Goal: Task Accomplishment & Management: Complete application form

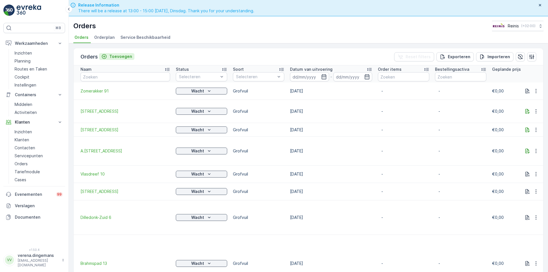
click at [115, 55] on p "Toevoegen" at bounding box center [120, 57] width 23 height 6
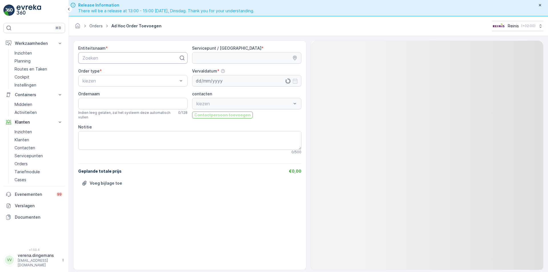
click at [152, 58] on div at bounding box center [130, 57] width 97 height 5
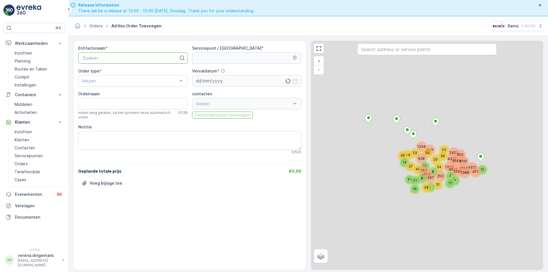
click at [115, 60] on p "Zoeken" at bounding box center [130, 57] width 96 height 7
click at [118, 56] on div at bounding box center [130, 57] width 97 height 5
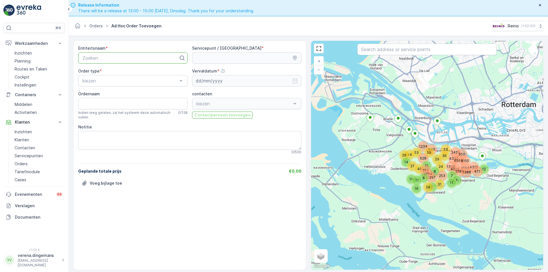
click at [136, 56] on div at bounding box center [130, 57] width 97 height 5
type input "3203"
drag, startPoint x: 136, startPoint y: 56, endPoint x: 72, endPoint y: 1, distance: 84.8
click at [136, 57] on div "3203" at bounding box center [127, 57] width 90 height 5
type input "03"
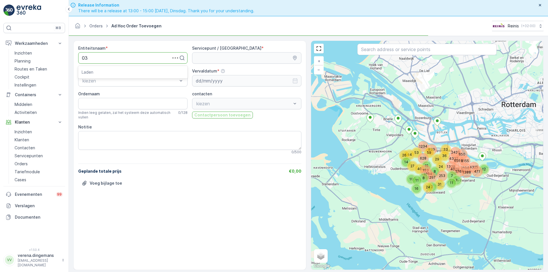
click at [137, 57] on div "03" at bounding box center [127, 57] width 90 height 5
click at [136, 57] on div "03" at bounding box center [127, 57] width 90 height 5
type input "03"
click at [99, 139] on textarea "Notitie" at bounding box center [189, 140] width 223 height 19
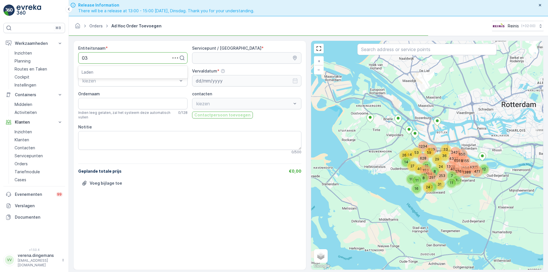
click at [42, 53] on div "⌘B Werkzaamheden Inzichten Planning Routes en Taken Cockpit Instellingen Contai…" at bounding box center [274, 136] width 548 height 272
click at [108, 59] on div at bounding box center [130, 57] width 97 height 5
type input "i"
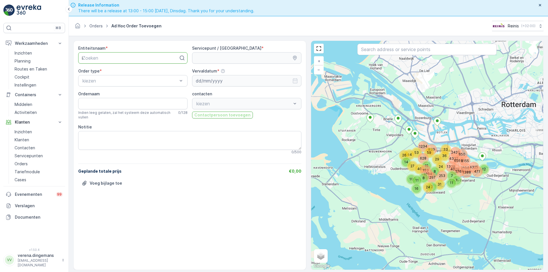
click at [0, 56] on html "⌘B Werkzaamheden Inzichten Planning Routes en Taken Cockpit Instellingen Contai…" at bounding box center [274, 136] width 548 height 272
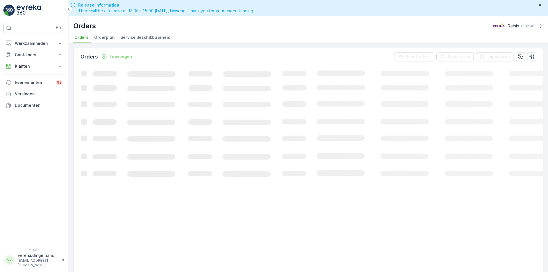
click at [120, 37] on span "Service Beschikbaarheid" at bounding box center [145, 38] width 50 height 6
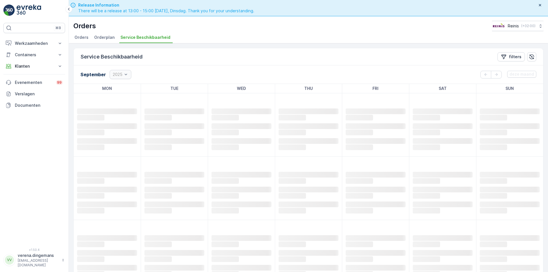
click at [83, 37] on span "Orders" at bounding box center [81, 38] width 14 height 6
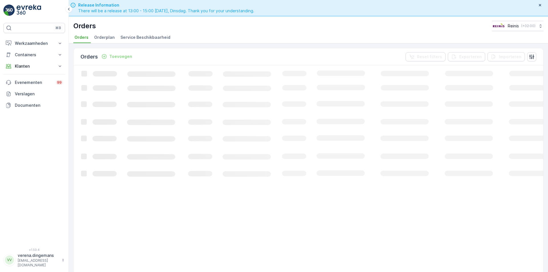
click at [126, 58] on p "Toevoegen" at bounding box center [120, 57] width 23 height 6
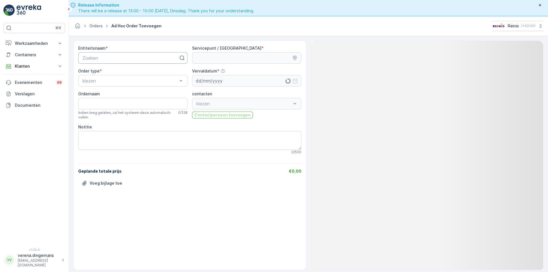
click at [107, 55] on div at bounding box center [130, 57] width 97 height 5
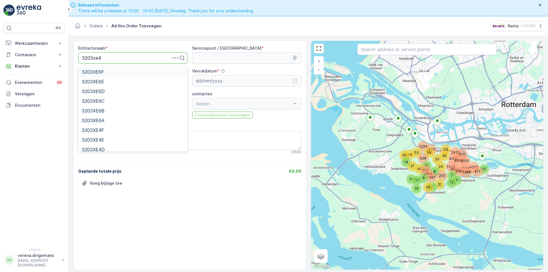
type input "3203xe4a"
click at [110, 71] on div "3203XE4A" at bounding box center [133, 71] width 102 height 5
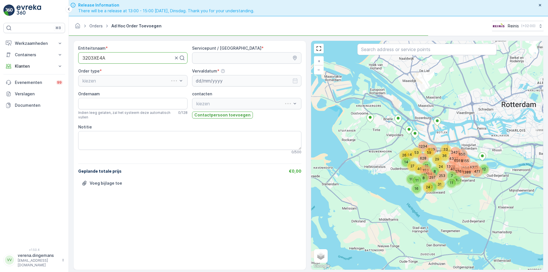
click at [101, 81] on div "kiezen" at bounding box center [132, 80] width 109 height 11
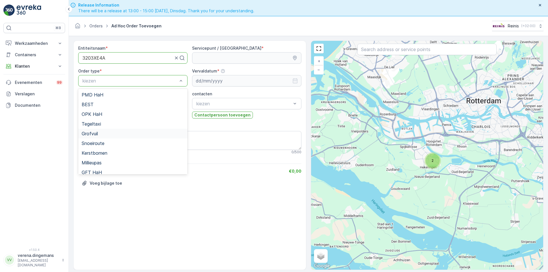
click at [94, 135] on span "Grofvuil" at bounding box center [90, 133] width 16 height 5
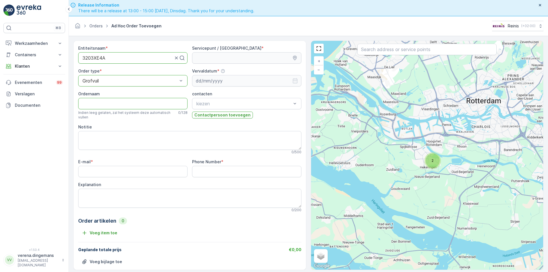
click at [104, 102] on input "Ordernaam" at bounding box center [132, 103] width 109 height 11
drag, startPoint x: 119, startPoint y: 53, endPoint x: 84, endPoint y: 56, distance: 34.7
click at [84, 56] on div "3203XE4A" at bounding box center [132, 57] width 109 height 11
click at [84, 56] on div at bounding box center [128, 57] width 92 height 5
click at [100, 137] on textarea "Notitie" at bounding box center [189, 140] width 223 height 19
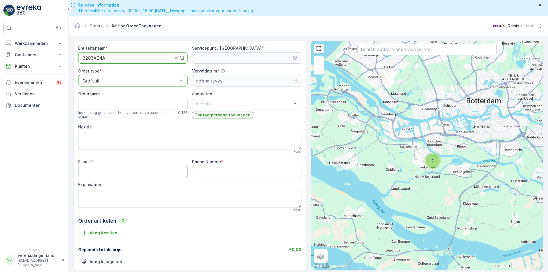
click at [98, 174] on input "E-mail" at bounding box center [132, 171] width 109 height 11
type input "[EMAIL_ADDRESS][DOMAIN_NAME]"
click at [222, 169] on Number "Phone Number" at bounding box center [246, 171] width 109 height 11
type Number "0681337524"
click at [140, 195] on textarea "Explanation" at bounding box center [189, 198] width 223 height 19
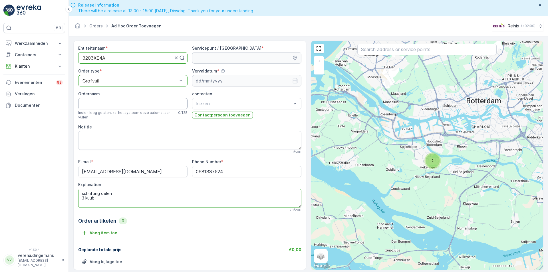
type textarea "schutting delen 3 kuub"
click at [88, 105] on input "Ordernaam" at bounding box center [132, 103] width 109 height 11
click at [108, 201] on textarea "schutting delen 3 kuub" at bounding box center [189, 198] width 223 height 19
click at [108, 56] on div at bounding box center [128, 57] width 92 height 5
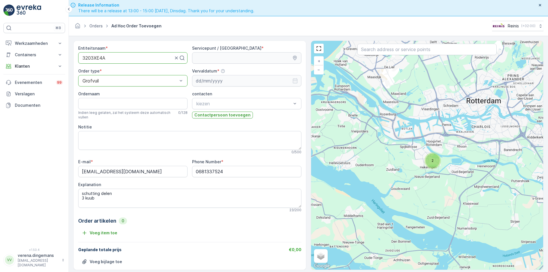
click at [108, 56] on div at bounding box center [128, 57] width 92 height 5
click at [96, 102] on input "Ordernaam" at bounding box center [132, 103] width 109 height 11
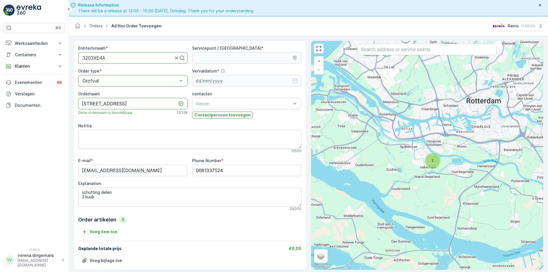
type input "Iepenlaan 4a"
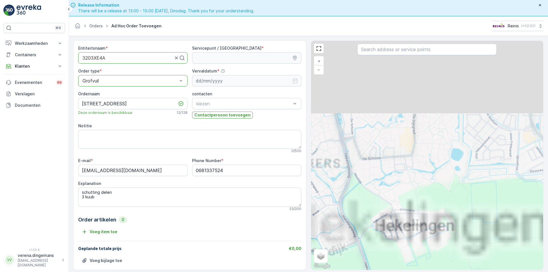
drag, startPoint x: 463, startPoint y: 173, endPoint x: 462, endPoint y: 241, distance: 67.6
click at [462, 241] on div "+ − Satelliet stappenplan Terrein Hybride Leaflet Sneltoetsen Kaartgegevens Kaa…" at bounding box center [427, 155] width 232 height 229
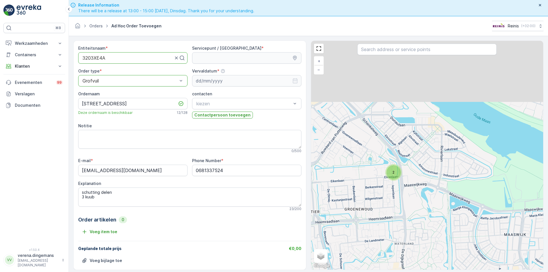
drag, startPoint x: 405, startPoint y: 115, endPoint x: 395, endPoint y: 182, distance: 67.8
click at [395, 182] on div "2 + − Satelliet stappenplan Terrein Hybride Leaflet Sneltoetsen Kaartgegevens K…" at bounding box center [427, 155] width 232 height 229
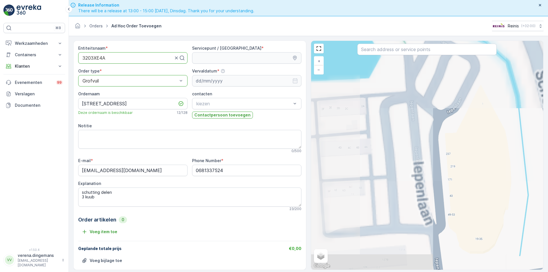
drag, startPoint x: 344, startPoint y: 109, endPoint x: 472, endPoint y: 250, distance: 190.0
click at [472, 250] on div "+ − Satelliet stappenplan Terrein Hybride Leaflet Sneltoetsen Kaartgegevens Kaa…" at bounding box center [427, 155] width 232 height 229
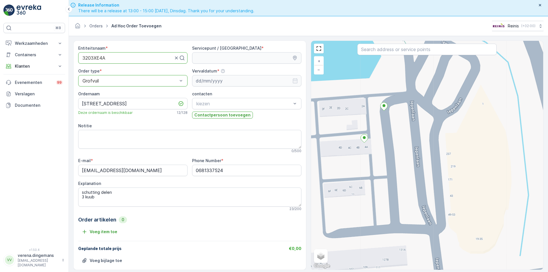
click at [375, 124] on div "+ − Satelliet stappenplan Terrein Hybride Leaflet Sneltoetsen Kaartgegevens Kaa…" at bounding box center [427, 155] width 232 height 229
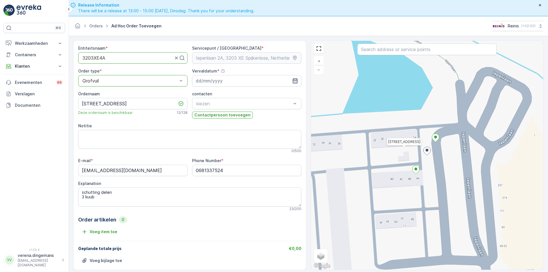
click at [296, 82] on icon "button" at bounding box center [294, 80] width 5 height 5
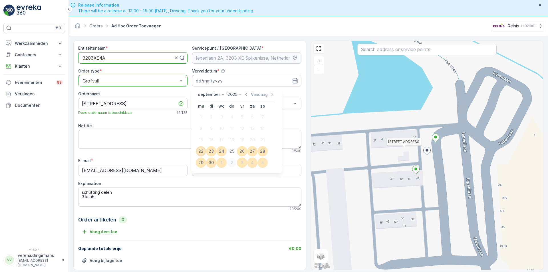
click at [230, 163] on div "2" at bounding box center [231, 162] width 9 height 9
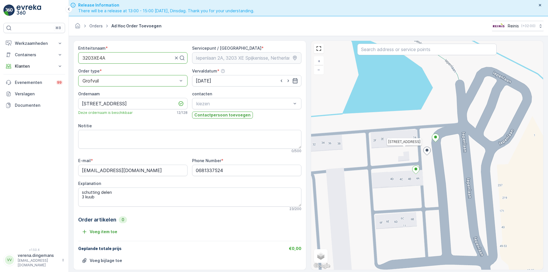
type input "[DATE]"
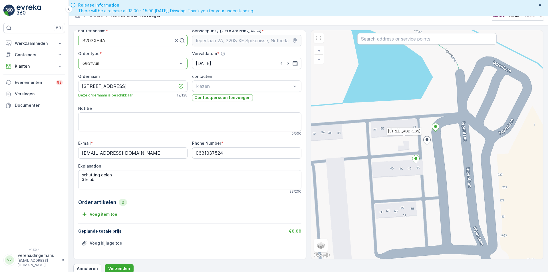
scroll to position [16, 0]
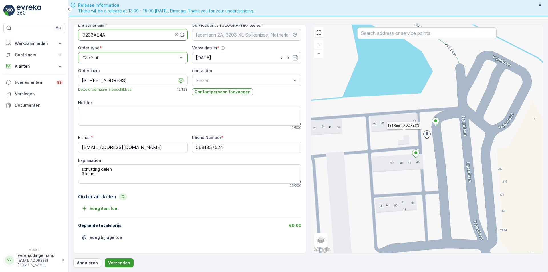
click at [124, 261] on p "Verzenden" at bounding box center [119, 263] width 22 height 6
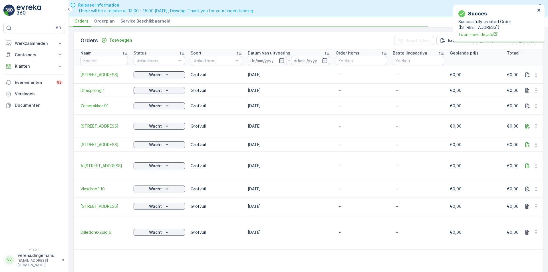
click at [539, 13] on button "close" at bounding box center [539, 10] width 4 height 5
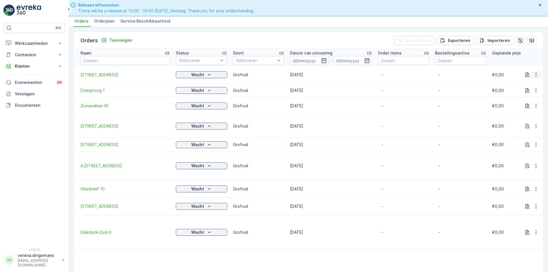
click at [535, 74] on icon "button" at bounding box center [536, 75] width 6 height 6
click at [517, 61] on th "Geplande prijs" at bounding box center [517, 57] width 57 height 17
click at [533, 74] on icon "button" at bounding box center [536, 75] width 6 height 6
click at [410, 76] on p "-" at bounding box center [403, 75] width 45 height 6
